Goal: Navigation & Orientation: Find specific page/section

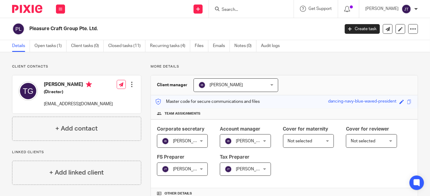
drag, startPoint x: 0, startPoint y: 0, endPoint x: 23, endPoint y: 11, distance: 25.3
click at [23, 11] on img at bounding box center [27, 9] width 30 height 8
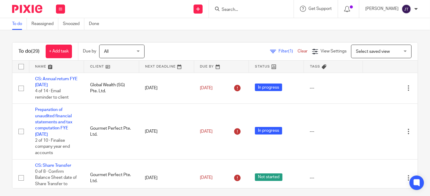
click at [93, 67] on link at bounding box center [111, 67] width 55 height 12
